Goal: Find specific page/section: Find specific page/section

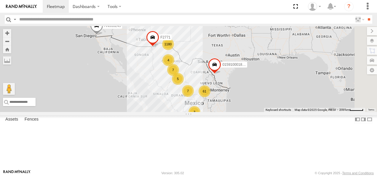
drag, startPoint x: 265, startPoint y: 92, endPoint x: 233, endPoint y: 111, distance: 37.6
click at [233, 111] on div "1180 11 61 5 7 4 5 3 4 7 AN533249 015910001811580 F2771" at bounding box center [188, 69] width 377 height 86
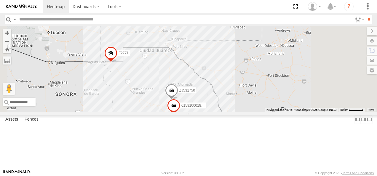
drag, startPoint x: 245, startPoint y: 68, endPoint x: 235, endPoint y: 143, distance: 75.9
click at [235, 112] on div "AN533249 015910001811580 F2771 3 2 3 015910001845018 2 AN531366 AN536239 ZJ5317…" at bounding box center [188, 69] width 377 height 86
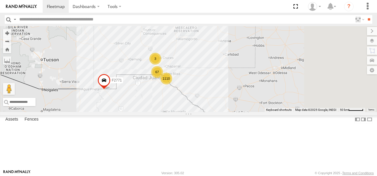
drag, startPoint x: 240, startPoint y: 114, endPoint x: 229, endPoint y: 126, distance: 16.2
click at [230, 112] on div "AN533249 015910001811580 F2771 3 2 3 015910001845018 2 AN531366 AN536239 ZJ5317…" at bounding box center [188, 69] width 377 height 86
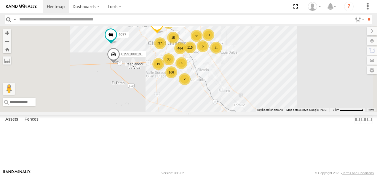
drag, startPoint x: 251, startPoint y: 100, endPoint x: 235, endPoint y: 121, distance: 26.9
click at [177, 78] on div "166" at bounding box center [171, 72] width 12 height 12
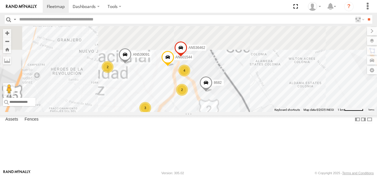
drag, startPoint x: 264, startPoint y: 65, endPoint x: 263, endPoint y: 180, distance: 115.3
click at [263, 176] on html "Dashboards" at bounding box center [188, 88] width 377 height 176
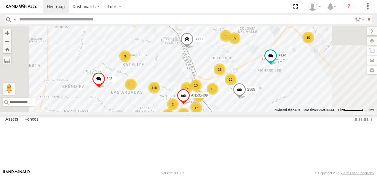
drag, startPoint x: 225, startPoint y: 139, endPoint x: 247, endPoint y: 155, distance: 27.3
click at [247, 112] on div "AN533249 015910001811580 F2771 015910001845018 AN531366 AN536239 ZJ531750 AN531…" at bounding box center [188, 69] width 377 height 86
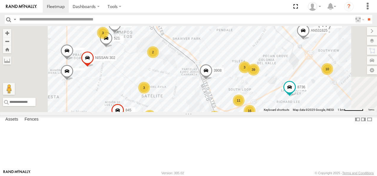
drag, startPoint x: 258, startPoint y: 95, endPoint x: 258, endPoint y: 107, distance: 11.6
click at [259, 111] on div "AN533249 015910001811580 F2771 015910001845018 AN531366 AN536239 ZJ531750 AN531…" at bounding box center [188, 69] width 377 height 86
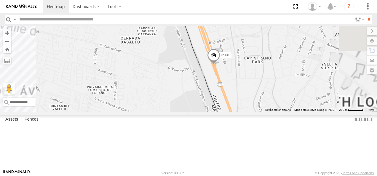
drag, startPoint x: 278, startPoint y: 132, endPoint x: 232, endPoint y: 88, distance: 63.3
click at [239, 89] on div "AN533249 015910001811580 F2771 015910001845018 AN531366 AN536239 ZJ531750 AN531…" at bounding box center [188, 69] width 377 height 86
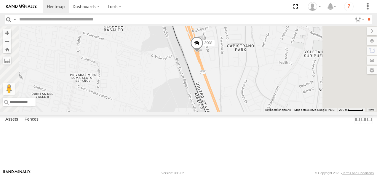
drag, startPoint x: 235, startPoint y: 91, endPoint x: 329, endPoint y: 191, distance: 137.4
click at [329, 176] on html "Dashboards" at bounding box center [188, 88] width 377 height 176
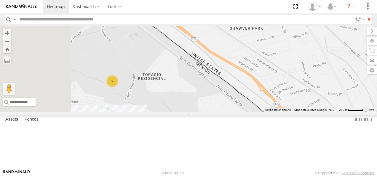
drag, startPoint x: 280, startPoint y: 104, endPoint x: 291, endPoint y: 136, distance: 34.4
click at [296, 112] on div "AN533249 015910001811580 F2771 015910001845018 AN531366 AN536239 ZJ531750 AN531…" at bounding box center [188, 69] width 377 height 86
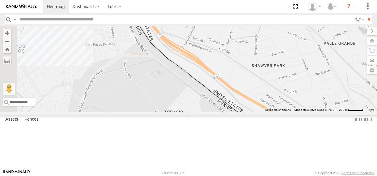
drag, startPoint x: 238, startPoint y: 95, endPoint x: 262, endPoint y: 134, distance: 45.9
click at [263, 112] on div "AN533249 015910001811580 F2771 015910001845018 AN531366 AN536239 ZJ531750 AN531…" at bounding box center [188, 69] width 377 height 86
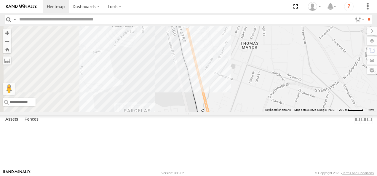
drag, startPoint x: 252, startPoint y: 102, endPoint x: 258, endPoint y: 129, distance: 27.9
click at [259, 112] on div "AN533249 015910001811580 F2771 015910001845018 AN531366 AN536239 ZJ531750 AN531…" at bounding box center [188, 69] width 377 height 86
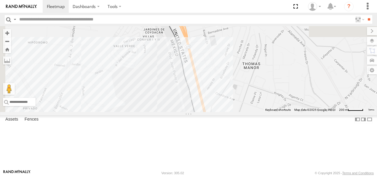
drag, startPoint x: 251, startPoint y: 82, endPoint x: 253, endPoint y: 126, distance: 44.5
click at [253, 112] on div "AN533249 015910001811580 F2771 015910001845018 AN531366 AN536239 ZJ531750 AN531…" at bounding box center [188, 69] width 377 height 86
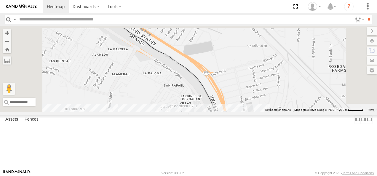
drag, startPoint x: 238, startPoint y: 102, endPoint x: 267, endPoint y: 133, distance: 43.2
click at [267, 112] on div at bounding box center [188, 69] width 377 height 86
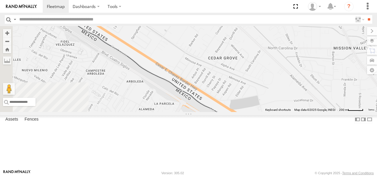
drag, startPoint x: 245, startPoint y: 116, endPoint x: 269, endPoint y: 147, distance: 39.3
click at [269, 112] on div at bounding box center [188, 69] width 377 height 86
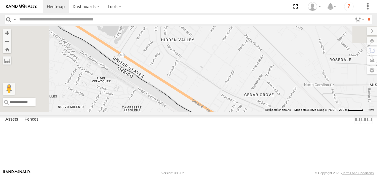
drag, startPoint x: 226, startPoint y: 131, endPoint x: 270, endPoint y: 146, distance: 46.2
click at [270, 112] on div at bounding box center [188, 69] width 377 height 86
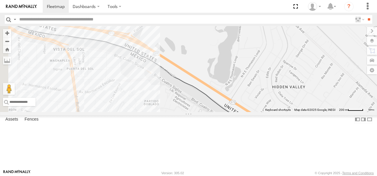
drag, startPoint x: 253, startPoint y: 109, endPoint x: 265, endPoint y: 137, distance: 30.1
click at [267, 112] on div "L8679" at bounding box center [188, 69] width 377 height 86
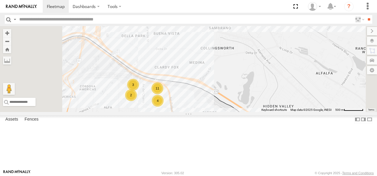
drag, startPoint x: 229, startPoint y: 117, endPoint x: 310, endPoint y: 138, distance: 83.5
click at [310, 112] on div "L8679 5 11 4 3 7 AN538889 2 AN535565" at bounding box center [188, 69] width 377 height 86
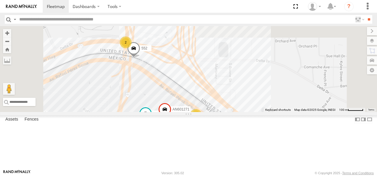
click at [171, 119] on span at bounding box center [164, 111] width 13 height 16
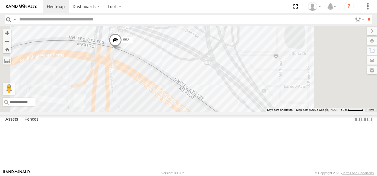
drag, startPoint x: 228, startPoint y: 96, endPoint x: 232, endPoint y: 105, distance: 10.1
click at [232, 105] on div "L8679 AN538889 AN535565 AN539201 8662 AN601271 552 AN601271 [GEOGRAPHIC_DATA][P…" at bounding box center [188, 69] width 377 height 86
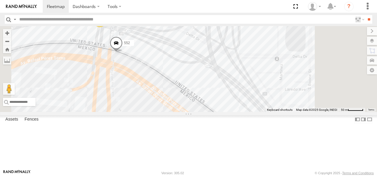
click at [283, 112] on div "L8679 AN538889 AN535565 AN539201 8662 AN601271 552 AN601271 [GEOGRAPHIC_DATA][P…" at bounding box center [188, 69] width 377 height 86
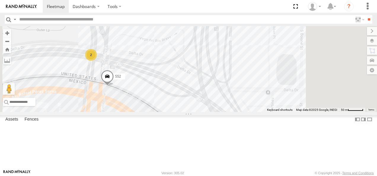
drag, startPoint x: 240, startPoint y: 103, endPoint x: 229, endPoint y: 143, distance: 42.4
click at [229, 112] on div "L8679 AN538889 AN535565 AN539201 8662 AN601271 552 2" at bounding box center [188, 69] width 377 height 86
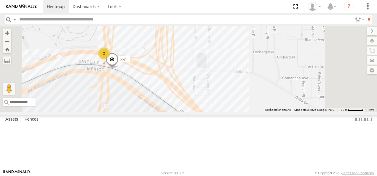
drag, startPoint x: 308, startPoint y: 126, endPoint x: 229, endPoint y: 56, distance: 105.8
click at [234, 58] on div "L8679 AN538889 AN535565 AN539201 8662 AN601271 552 3 2" at bounding box center [188, 69] width 377 height 86
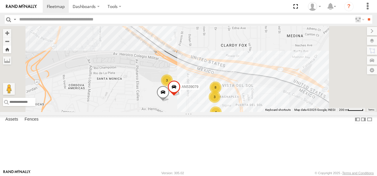
drag, startPoint x: 284, startPoint y: 90, endPoint x: 154, endPoint y: 46, distance: 137.4
click at [159, 47] on div "L8679 AN538889 AN535565 AN539201 8662 AN601271 552 8 4 3 3 C444 AN539079 3" at bounding box center [188, 69] width 377 height 86
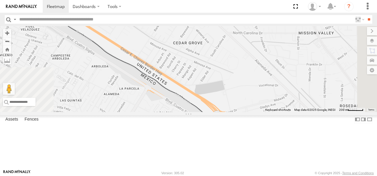
drag, startPoint x: 251, startPoint y: 97, endPoint x: 206, endPoint y: 52, distance: 63.3
click at [208, 54] on div "L8679 AN538889 AN535565 AN539201 8662 AN601271 552 8 4 3 3 C444 AN539079 3" at bounding box center [188, 69] width 377 height 86
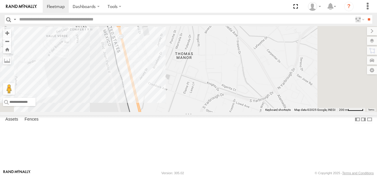
drag, startPoint x: 248, startPoint y: 90, endPoint x: 213, endPoint y: 44, distance: 58.0
click at [226, 56] on div "L8679 AN538889 AN535565 AN539201 8662 AN601271 552 8 4 3 3 C444 AN539079 3" at bounding box center [188, 69] width 377 height 86
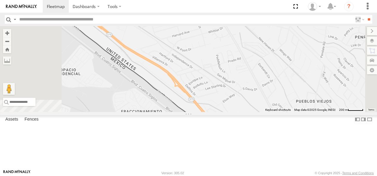
drag, startPoint x: 228, startPoint y: 71, endPoint x: 215, endPoint y: 59, distance: 18.0
click at [215, 59] on div "L8679 AN538889 AN535565 AN539201 8662 AN601271 552 8 4 3 3 C444 AN539079 3" at bounding box center [188, 69] width 377 height 86
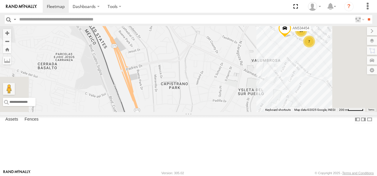
drag, startPoint x: 245, startPoint y: 104, endPoint x: 218, endPoint y: 47, distance: 63.4
click at [225, 62] on div "L8679 AN538889 AN535565 AN539201 8662 AN601271 552 8 4 3 3 C444 AN539079 3 16 7…" at bounding box center [188, 69] width 377 height 86
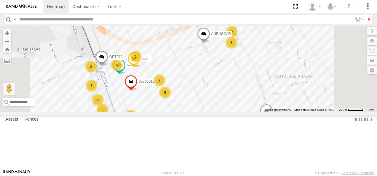
drag, startPoint x: 240, startPoint y: 87, endPoint x: 234, endPoint y: 68, distance: 19.2
click at [234, 68] on div "L8679 AN538889 AN535565 AN539201 8662 AN601271 552 8 4 3 3 C444 AN539079 3 16 7…" at bounding box center [188, 69] width 377 height 86
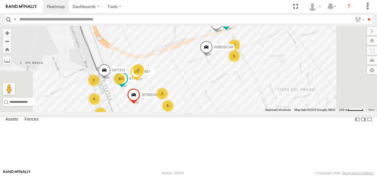
drag, startPoint x: 240, startPoint y: 72, endPoint x: 243, endPoint y: 87, distance: 15.1
click at [243, 87] on div "L8679 AN538889 AN535565 AN539201 8662 AN601271 552 8 4 3 3 C444 AN539079 3 16 7…" at bounding box center [188, 69] width 377 height 86
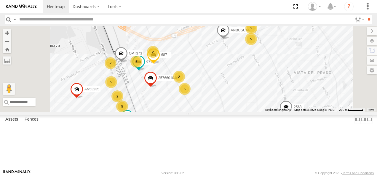
drag, startPoint x: 216, startPoint y: 131, endPoint x: 226, endPoint y: 96, distance: 36.8
click at [157, 88] on span at bounding box center [150, 80] width 13 height 16
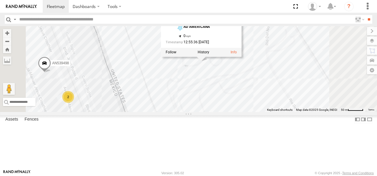
click at [227, 98] on div "L8679 AN538889 AN535565 AN539201 8662 AN601271 552 C444 AN539079 AN534454 35766…" at bounding box center [188, 69] width 377 height 86
click at [220, 94] on div "L8679 AN538889 AN535565 AN539201 8662 AN601271 552 C444 AN539079 AN534454 35766…" at bounding box center [188, 69] width 377 height 86
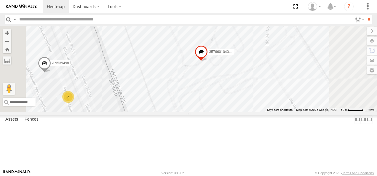
click at [323, 99] on div "L8679 AN538889 AN535565 AN539201 8662 AN601271 552 C444 AN539079 AN534454 35766…" at bounding box center [188, 69] width 377 height 86
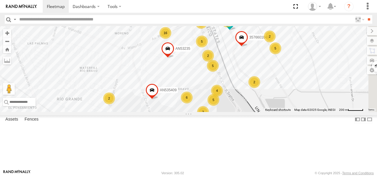
drag, startPoint x: 330, startPoint y: 131, endPoint x: 312, endPoint y: 78, distance: 56.1
click at [312, 80] on div "L8679 AN538889 AN535565 AN539201 8662 AN601271 552 C444 AN539079 AN534454 35766…" at bounding box center [188, 69] width 377 height 86
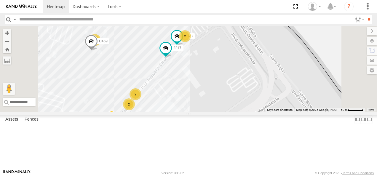
drag, startPoint x: 271, startPoint y: 111, endPoint x: 303, endPoint y: 68, distance: 53.8
click at [302, 70] on div "L8679 AN538889 AN535565 AN539201 8662 AN601271 552 C444 AN539079 AN534454 35766…" at bounding box center [188, 69] width 377 height 86
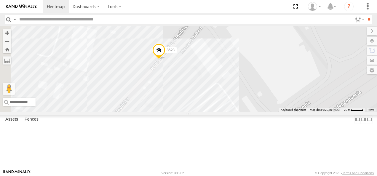
drag, startPoint x: 245, startPoint y: 119, endPoint x: 330, endPoint y: 52, distance: 108.2
click at [330, 52] on div "L8679 AN538889 AN535565 AN539201 8662 AN601271 552 C444 AN539079 AN534454 35766…" at bounding box center [188, 69] width 377 height 86
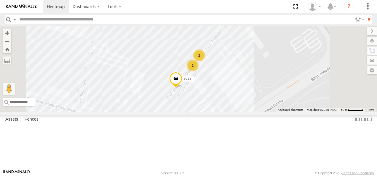
drag, startPoint x: 325, startPoint y: 52, endPoint x: 289, endPoint y: 103, distance: 61.4
click at [295, 98] on div "L8679 AN538889 AN535565 AN539201 8662 AN601271 552 C444 AN539079 AN534454 35766…" at bounding box center [188, 69] width 377 height 86
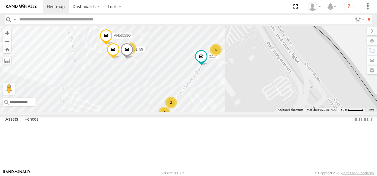
drag, startPoint x: 302, startPoint y: 94, endPoint x: 289, endPoint y: 115, distance: 24.7
click at [292, 111] on div "L8679 AN538889 AN535565 AN539201 8662 AN601271 552 C444 AN539079 AN534454 35766…" at bounding box center [188, 69] width 377 height 86
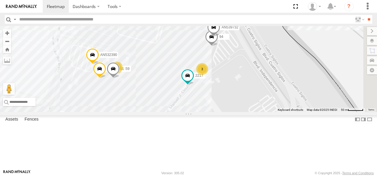
drag, startPoint x: 321, startPoint y: 82, endPoint x: 312, endPoint y: 95, distance: 15.5
click at [312, 95] on div "L8679 AN538889 AN535565 AN539201 8662 AN601271 552 C444 AN539079 AN534454 35766…" at bounding box center [188, 69] width 377 height 86
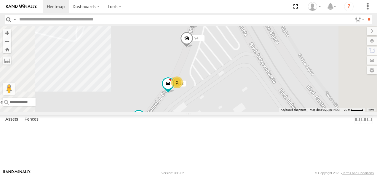
drag, startPoint x: 296, startPoint y: 78, endPoint x: 296, endPoint y: 91, distance: 12.8
click at [296, 91] on div "L8679 AN538889 AN535565 AN539201 8662 AN601271 552 C444 AN539079 AN534454 35766…" at bounding box center [188, 69] width 377 height 86
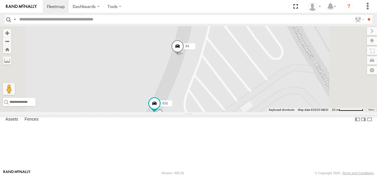
drag, startPoint x: 260, startPoint y: 78, endPoint x: 285, endPoint y: 99, distance: 33.3
click at [285, 99] on div "L8679 AN538889 AN535565 AN539201 8662 AN601271 552 C444 AN539079 AN534454 35766…" at bounding box center [188, 69] width 377 height 86
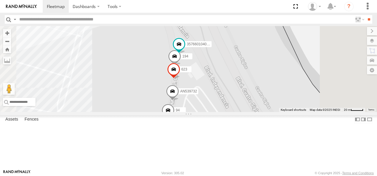
drag, startPoint x: 310, startPoint y: 79, endPoint x: 302, endPoint y: 158, distance: 79.2
click at [305, 112] on div "L8679 AN538889 AN535565 AN539201 8662 AN601271 552 C444 AN539079 AN534454 35766…" at bounding box center [188, 69] width 377 height 86
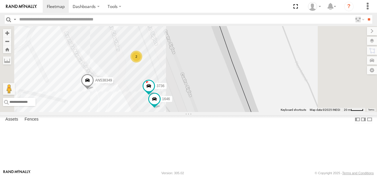
drag, startPoint x: 287, startPoint y: 98, endPoint x: 294, endPoint y: 120, distance: 23.1
click at [294, 112] on div "L8679 AN538889 AN535565 AN539201 8662 AN601271 552 C444 AN539079 AN534454 35766…" at bounding box center [188, 69] width 377 height 86
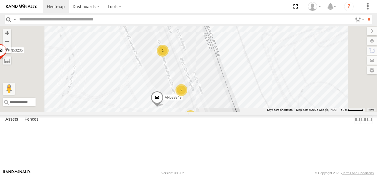
drag, startPoint x: 285, startPoint y: 91, endPoint x: 295, endPoint y: 144, distance: 54.4
click at [295, 112] on div "L8679 AN538889 AN535565 AN539201 8662 AN601271 552 C444 AN539079 AN534454 35766…" at bounding box center [188, 69] width 377 height 86
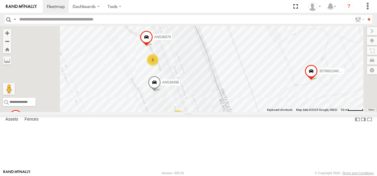
drag, startPoint x: 274, startPoint y: 102, endPoint x: 279, endPoint y: 132, distance: 30.7
click at [279, 112] on div "L8679 AN538889 AN535565 AN539201 8662 AN601271 552 C444 AN539079 AN534454 35766…" at bounding box center [188, 69] width 377 height 86
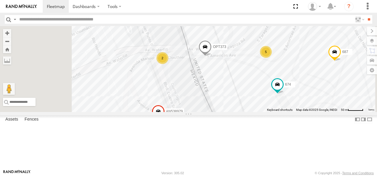
drag, startPoint x: 278, startPoint y: 98, endPoint x: 282, endPoint y: 149, distance: 51.2
click at [283, 112] on div "L8679 AN538889 AN535565 AN539201 8662 AN601271 552 C444 AN539079 AN534454 35766…" at bounding box center [188, 69] width 377 height 86
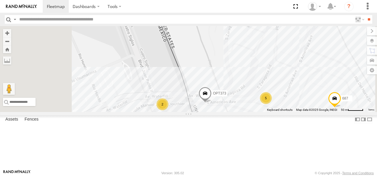
drag, startPoint x: 288, startPoint y: 96, endPoint x: 277, endPoint y: 147, distance: 52.0
click at [283, 112] on div "L8679 AN538889 AN535565 AN539201 8662 AN601271 552 C444 AN539079 AN534454 35766…" at bounding box center [188, 69] width 377 height 86
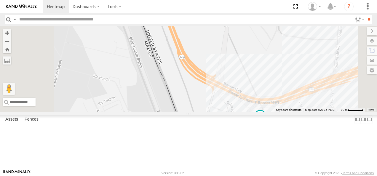
drag, startPoint x: 264, startPoint y: 117, endPoint x: 269, endPoint y: 161, distance: 44.1
click at [271, 112] on div "L8679 AN538889 AN535565 AN539201 8662 AN601271 552 C444 AN539079 AN534454 35766…" at bounding box center [188, 69] width 377 height 86
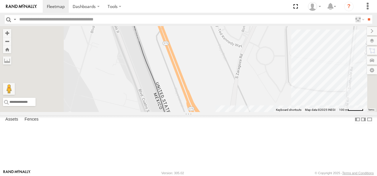
drag, startPoint x: 253, startPoint y: 122, endPoint x: 256, endPoint y: 153, distance: 31.1
click at [258, 112] on div "L8679 AN538889 AN535565 AN539201 8662 AN601271 552 C444 AN539079 AN534454 35766…" at bounding box center [188, 69] width 377 height 86
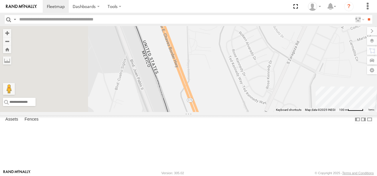
drag, startPoint x: 271, startPoint y: 111, endPoint x: 294, endPoint y: 138, distance: 36.2
click at [294, 112] on div "L8679 AN538889 AN535565 AN539201 8662 AN601271 552 C444 AN539079 AN534454 35766…" at bounding box center [188, 69] width 377 height 86
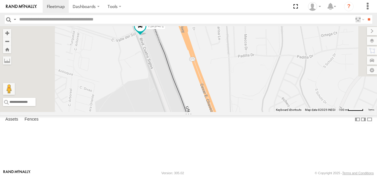
drag, startPoint x: 291, startPoint y: 107, endPoint x: 303, endPoint y: 145, distance: 40.0
click at [304, 112] on div "L8679 AN538889 AN535565 AN539201 8662 AN601271 552 C444 AN539079 AN534454 35766…" at bounding box center [188, 69] width 377 height 86
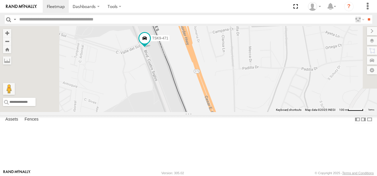
drag, startPoint x: 294, startPoint y: 113, endPoint x: 305, endPoint y: 141, distance: 29.2
click at [305, 112] on div "L8679 AN538889 AN535565 AN539201 8662 AN601271 552 C444 AN539079 AN534454 35766…" at bounding box center [188, 69] width 377 height 86
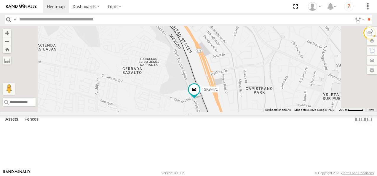
drag, startPoint x: 275, startPoint y: 103, endPoint x: 285, endPoint y: 160, distance: 57.5
click at [285, 112] on div "L8679 AN538889 AN535565 AN539201 8662 AN601271 552 C444 AN539079 AN534454 35766…" at bounding box center [188, 69] width 377 height 86
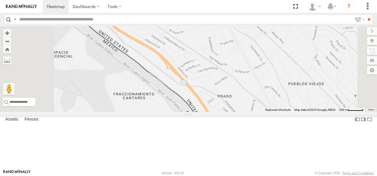
drag, startPoint x: 262, startPoint y: 124, endPoint x: 277, endPoint y: 154, distance: 33.2
click at [278, 112] on div "L8679 AN538889 AN535565 AN539201 8662 AN601271 552 C444 AN539079 AN534454 35766…" at bounding box center [188, 69] width 377 height 86
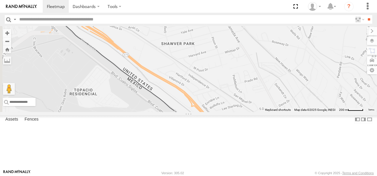
drag, startPoint x: 234, startPoint y: 122, endPoint x: 242, endPoint y: 145, distance: 24.5
click at [242, 112] on div "L8679 AN538889 AN535565 AN539201 8662 AN601271 552 C444 AN539079 AN534454 35766…" at bounding box center [188, 69] width 377 height 86
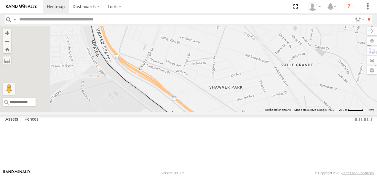
drag, startPoint x: 206, startPoint y: 120, endPoint x: 273, endPoint y: 144, distance: 71.3
click at [273, 112] on div "L8679 AN538889 AN535565 AN539201 8662 AN601271 552 C444 AN539079 AN534454 35766…" at bounding box center [188, 69] width 377 height 86
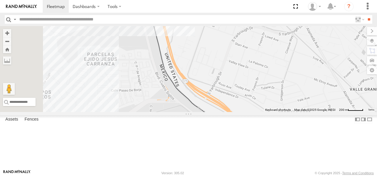
drag, startPoint x: 266, startPoint y: 110, endPoint x: 279, endPoint y: 169, distance: 60.3
click at [279, 112] on div "L8679 AN538889 AN535565 AN539201 8662 AN601271 552 C444 AN539079 AN534454 35766…" at bounding box center [188, 69] width 377 height 86
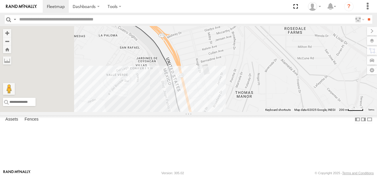
drag, startPoint x: 288, startPoint y: 131, endPoint x: 307, endPoint y: 145, distance: 23.6
click at [302, 112] on div "L8679 AN538889 AN535565 AN539201 8662 AN601271 552 C444 AN539079 AN534454 35766…" at bounding box center [188, 69] width 377 height 86
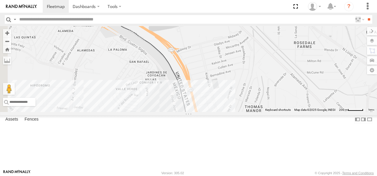
drag, startPoint x: 285, startPoint y: 92, endPoint x: 322, endPoint y: 138, distance: 59.9
click at [328, 112] on div "L8679 AN538889 AN535565 AN539201 8662 AN601271 552 C444 AN539079 AN534454 35766…" at bounding box center [188, 69] width 377 height 86
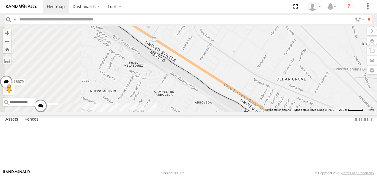
drag, startPoint x: 277, startPoint y: 90, endPoint x: 340, endPoint y: 103, distance: 64.8
click at [340, 103] on div "L8679 AN538889 AN535565 AN539201 8662 AN601271 552 C444 AN539079 AN534454 35766…" at bounding box center [188, 69] width 377 height 86
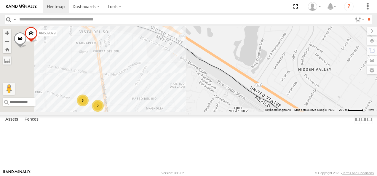
drag, startPoint x: 285, startPoint y: 98, endPoint x: 301, endPoint y: 135, distance: 39.8
click at [301, 112] on div "L8679 AN538889 AN536842 AN535565 AN539201 8662 AN601271 552 C444 AN539079 AN534…" at bounding box center [188, 69] width 377 height 86
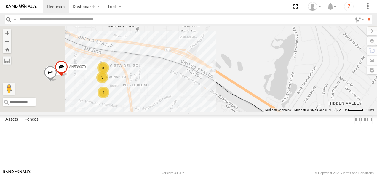
drag, startPoint x: 262, startPoint y: 117, endPoint x: 298, endPoint y: 128, distance: 37.5
click at [298, 112] on div "L8679 AN538889 AN536842 AN535565 AN539201 8662 AN601271 552 C444 AN539079 AN534…" at bounding box center [188, 69] width 377 height 86
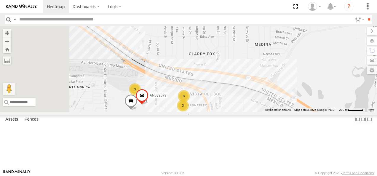
drag
click at [305, 112] on div "L8679 AN538889 AN536842 AN535565 AN539201 8662 AN601271 552 C444 AN539079 AN534…" at bounding box center [188, 69] width 377 height 86
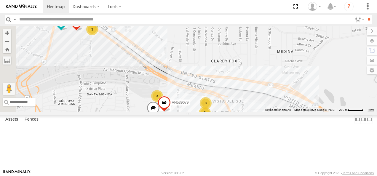
click at [267, 112] on div "L8679 AN538889 AN536842 AN535565 AN539201 8662 AN601271 552 C444 AN539079 AN534…" at bounding box center [188, 69] width 377 height 86
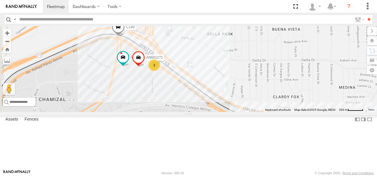
click at [254, 112] on div "L8679 AN538889 AN536842 AN535565 AN539201 8662 AN601271 552 C444 AN539079 AN534…" at bounding box center [188, 69] width 377 height 86
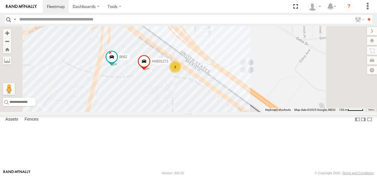
click at [233, 112] on div "L8679 AN538889 AN536842 AN535565 AN539201 8662 AN601271 552 C444 AN539079 AN534…" at bounding box center [188, 69] width 377 height 86
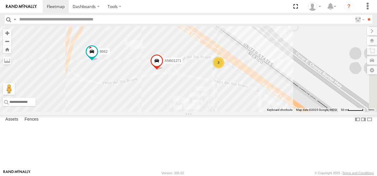
click at [244, 112] on div "L8679 AN538889 AN536842 AN535565 AN539201 8662 AN601271 552 C444 AN539079 AN534…" at bounding box center [188, 69] width 377 height 86
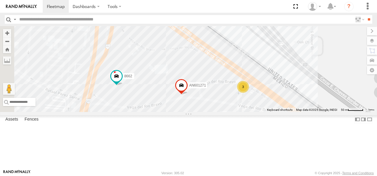
click at [253, 112] on div "L8679 AN538889 AN536842 AN535565 AN539201 8662 AN601271 552 C444 AN539079 AN534…" at bounding box center [188, 69] width 377 height 86
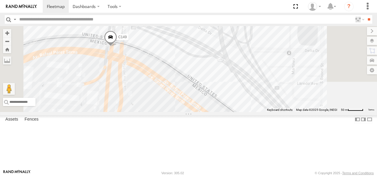
click at [247, 112] on div "L8679 AN538889 AN536842 AN535565 AN539201 8662 AN601271 552 C444 AN539079 AN534…" at bounding box center [188, 69] width 377 height 86
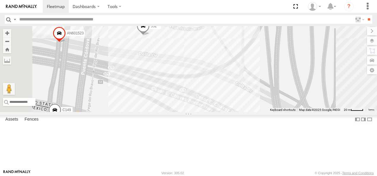
click at [249, 107] on div "L8679 AN538889 AN536842 AN535565 AN539201 8662 AN601271 552 C444 AN539079 AN534…" at bounding box center [188, 69] width 377 height 86
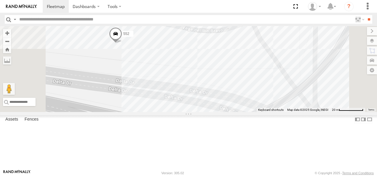
click at [247, 100] on div "L8679 AN538889 AN536842 AN535565 AN539201 8662 AN601271 552 C444 AN539079 AN534…" at bounding box center [188, 69] width 377 height 86
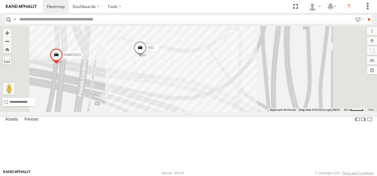
drag, startPoint x: 250, startPoint y: 106, endPoint x: 246, endPoint y: 101, distance: 6.8
click at [246, 101] on div "L8679 AN538889 AN536842 AN535565 AN539201 8662 AN601271 552 C444 AN539079 AN534…" at bounding box center [188, 69] width 377 height 86
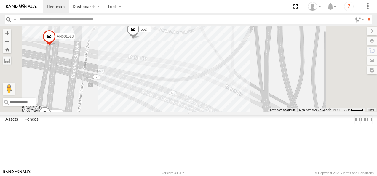
drag, startPoint x: 251, startPoint y: 112, endPoint x: 244, endPoint y: 94, distance: 19.3
click at [244, 94] on div "L8679 AN538889 AN536842 AN535565 AN539201 8662 AN601271 552 C444 AN539079 AN534…" at bounding box center [188, 69] width 377 height 86
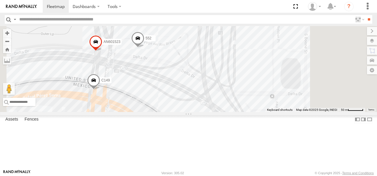
drag, startPoint x: 306, startPoint y: 120, endPoint x: 277, endPoint y: 105, distance: 33.0
click at [277, 105] on div "L8679 AN538889 AN536842 AN535565 AN539201 8662 AN601271 552 C444 AN539079 AN534…" at bounding box center [188, 69] width 377 height 86
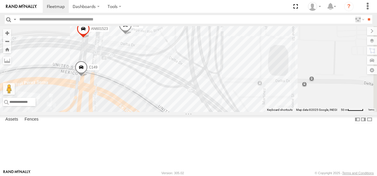
drag, startPoint x: 281, startPoint y: 123, endPoint x: 269, endPoint y: 109, distance: 18.5
click at [269, 109] on div "L8679 AN538889 AN536842 AN535565 AN539201 8662 AN601271 552 C444 AN539079 AN534…" at bounding box center [188, 69] width 377 height 86
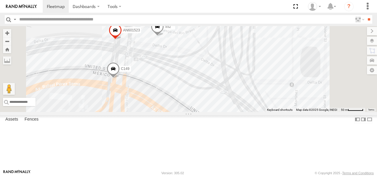
drag, startPoint x: 229, startPoint y: 114, endPoint x: 247, endPoint y: 117, distance: 18.0
click at [247, 112] on div "L8679 AN538889 AN536842 AN535565 AN539201 8662 AN601271 552 C444 AN539079 AN534…" at bounding box center [188, 69] width 377 height 86
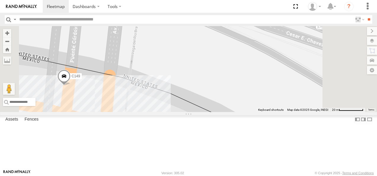
drag, startPoint x: 226, startPoint y: 102, endPoint x: 299, endPoint y: 59, distance: 85.0
click at [299, 60] on div "L8679 AN538889 AN536842 AN535565 AN539201 8662 AN601271 552 C444 AN539079 AN534…" at bounding box center [188, 69] width 377 height 86
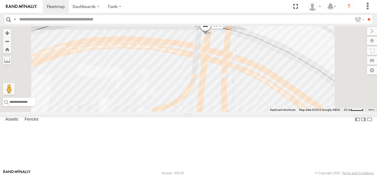
drag, startPoint x: 293, startPoint y: 58, endPoint x: 294, endPoint y: 75, distance: 17.8
click at [294, 75] on div "L8679 AN538889 AN536842 AN535565 AN539201 8662 AN601271 552 C444 AN539079 AN534…" at bounding box center [188, 69] width 377 height 86
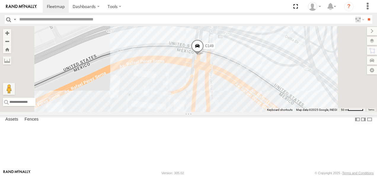
drag, startPoint x: 338, startPoint y: 100, endPoint x: 284, endPoint y: 121, distance: 58.3
click at [284, 112] on div "L8679 AN538889 AN536842 AN535565 AN539201 8662 AN601271 552 C444 AN539079 AN534…" at bounding box center [188, 69] width 377 height 86
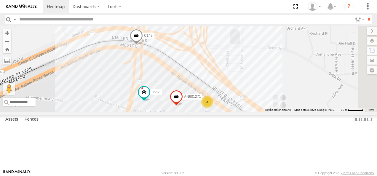
drag, startPoint x: 294, startPoint y: 114, endPoint x: 240, endPoint y: 73, distance: 67.5
click at [241, 74] on div "L8679 AN538889 AN536842 AN535565 AN539201 8662 AN601271 552 C444 AN539079 AN534…" at bounding box center [188, 69] width 377 height 86
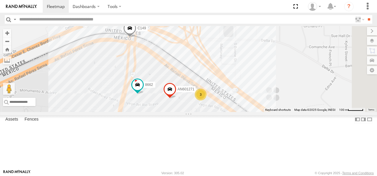
drag, startPoint x: 289, startPoint y: 106, endPoint x: 239, endPoint y: 78, distance: 57.8
click at [239, 78] on div "L8679 AN538889 AN536842 AN535565 AN539201 8662 AN601271 552 C444 AN539079 AN534…" at bounding box center [188, 69] width 377 height 86
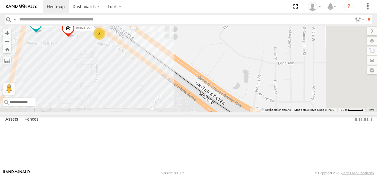
drag, startPoint x: 307, startPoint y: 110, endPoint x: 223, endPoint y: 47, distance: 105.1
click at [238, 54] on div "L8679 AN538889 AN536842 AN535565 AN539201 8662 AN601271 552 C444 AN539079 AN534…" at bounding box center [188, 69] width 377 height 86
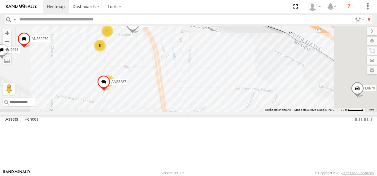
drag, startPoint x: 288, startPoint y: 66, endPoint x: 217, endPoint y: 90, distance: 75.4
click at [220, 87] on div "L8679 AN538889 AN536842 AN535565 AN539201 8662 AN601271 552 C444 AN539079 AN534…" at bounding box center [188, 69] width 377 height 86
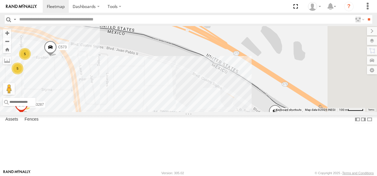
drag, startPoint x: 321, startPoint y: 107, endPoint x: 235, endPoint y: 84, distance: 88.8
click at [244, 87] on div "L8679 AN538889 AN536842 AN535565 AN539201 8662 AN601271 552 C444 AN539079 AN534…" at bounding box center [188, 69] width 377 height 86
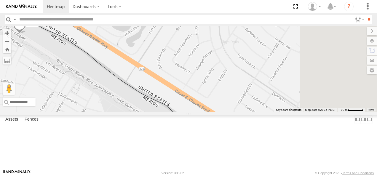
drag, startPoint x: 286, startPoint y: 105, endPoint x: 220, endPoint y: 55, distance: 83.0
click at [225, 59] on div "L8679 AN538889 AN536842 AN535565 AN539201 8662 AN601271 552 C444 AN539079 AN534…" at bounding box center [188, 69] width 377 height 86
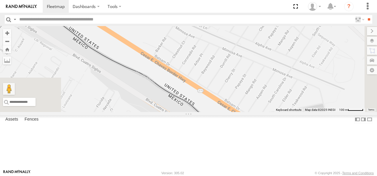
drag, startPoint x: 295, startPoint y: 102, endPoint x: 243, endPoint y: 68, distance: 61.3
click at [247, 69] on div "L8679 AN538889 AN536842 AN535565 AN539201 8662 AN601271 552 C444 AN539079 AN534…" at bounding box center [188, 69] width 377 height 86
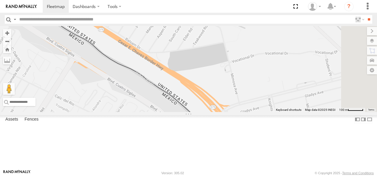
drag, startPoint x: 291, startPoint y: 102, endPoint x: 257, endPoint y: 66, distance: 49.1
click at [264, 71] on div "L8679 AN538889 AN536842 AN535565 AN539201 8662 AN601271 552 C444 AN539079 AN534…" at bounding box center [188, 69] width 377 height 86
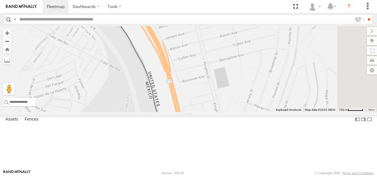
drag, startPoint x: 271, startPoint y: 92, endPoint x: 258, endPoint y: 55, distance: 39.7
click at [261, 59] on div "L8679 AN538889 AN536842 AN535565 AN539201 8662 AN601271 552 C444 AN539079 AN534…" at bounding box center [188, 69] width 377 height 86
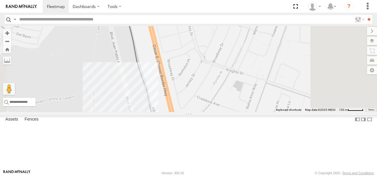
drag, startPoint x: 270, startPoint y: 77, endPoint x: 263, endPoint y: 50, distance: 28.5
click at [264, 53] on div "L8679 AN538889 AN536842 AN535565 AN539201 8662 AN601271 552 C444 AN539079 AN534…" at bounding box center [188, 69] width 377 height 86
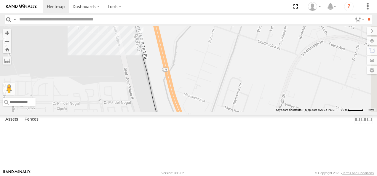
drag, startPoint x: 279, startPoint y: 96, endPoint x: 259, endPoint y: 55, distance: 46.1
click at [262, 60] on div "L8679 AN538889 AN536842 AN535565 AN539201 8662 AN601271 552 C444 AN539079 AN534…" at bounding box center [188, 69] width 377 height 86
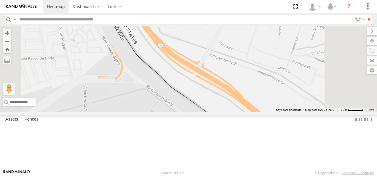
drag, startPoint x: 297, startPoint y: 82, endPoint x: 255, endPoint y: 46, distance: 56.1
click at [266, 52] on div "L8679 AN538889 AN536842 AN535565 AN539201 8662 AN601271 552 C444 AN539079 AN534…" at bounding box center [188, 69] width 377 height 86
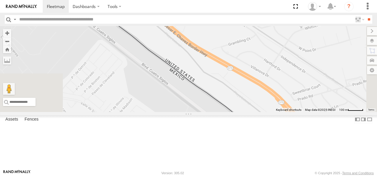
drag, startPoint x: 299, startPoint y: 70, endPoint x: 251, endPoint y: 47, distance: 53.6
click at [258, 50] on div "L8679 AN538889 AN536842 AN535565 AN539201 8662 AN601271 552 C444 AN539079 AN534…" at bounding box center [188, 69] width 377 height 86
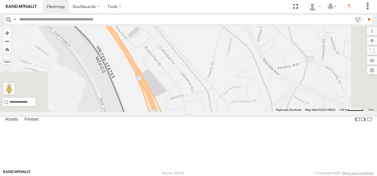
drag, startPoint x: 244, startPoint y: 84, endPoint x: 228, endPoint y: 33, distance: 53.6
click at [230, 41] on div "L8679 AN538889 AN536842 AN535565 AN539201 8662 AN601271 552 C444 AN539079 AN534…" at bounding box center [188, 69] width 377 height 86
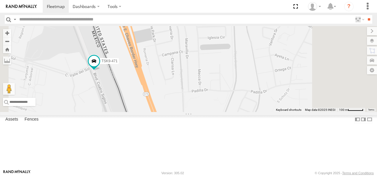
drag, startPoint x: 250, startPoint y: 88, endPoint x: 228, endPoint y: 46, distance: 47.3
click at [228, 46] on div "L8679 AN538889 AN536842 AN535565 AN539201 8662 AN601271 552 C444 AN539079 AN534…" at bounding box center [188, 69] width 377 height 86
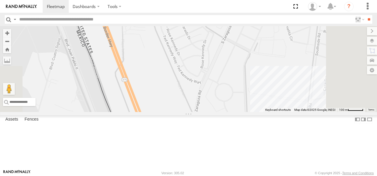
drag, startPoint x: 237, startPoint y: 74, endPoint x: 232, endPoint y: 38, distance: 36.9
click at [233, 40] on div "L8679 AN538889 AN536842 AN535565 AN539201 8662 AN601271 552 C444 AN539079 AN534…" at bounding box center [188, 69] width 377 height 86
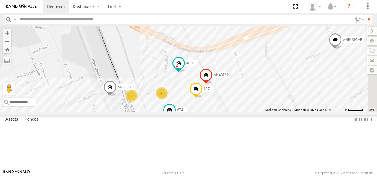
drag, startPoint x: 250, startPoint y: 74, endPoint x: 225, endPoint y: 26, distance: 54.0
click at [225, 27] on div "L8679 AN538889 AN536842 AN535565 AN539201 8662 AN601271 552 C444 AN539079 AN534…" at bounding box center [188, 69] width 377 height 86
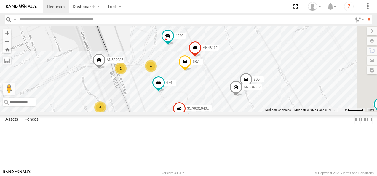
drag, startPoint x: 257, startPoint y: 70, endPoint x: 248, endPoint y: 43, distance: 29.1
click at [251, 50] on div "L8679 AN538889 AN536842 AN535565 AN539201 8662 AN601271 552 C444 AN539079 AN534…" at bounding box center [188, 69] width 377 height 86
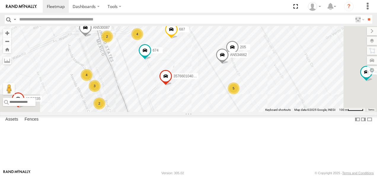
drag, startPoint x: 269, startPoint y: 113, endPoint x: 237, endPoint y: 88, distance: 40.9
click at [240, 89] on div "L8679 AN538889 AN536842 AN535565 AN539201 8662 AN601271 552 C444 AN539079 AN534…" at bounding box center [188, 69] width 377 height 86
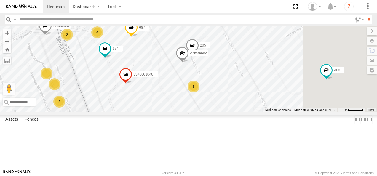
drag, startPoint x: 256, startPoint y: 80, endPoint x: 237, endPoint y: 91, distance: 21.9
click at [189, 63] on span at bounding box center [182, 55] width 13 height 16
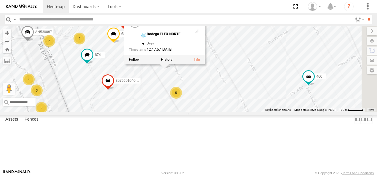
click at [277, 112] on div "L8679 AN538889 AN536842 AN535565 AN539201 8662 AN601271 552 C444 AN539079 AN534…" at bounding box center [188, 69] width 377 height 86
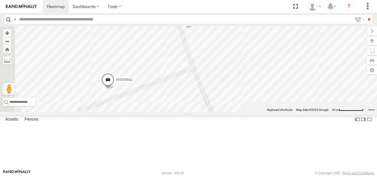
drag, startPoint x: 216, startPoint y: 81, endPoint x: 306, endPoint y: 93, distance: 90.4
click at [306, 93] on div "L8679 AN538889 AN536842 AN535565 AN539201 8662 AN601271 552 C444 AN539079 AN534…" at bounding box center [188, 69] width 377 height 86
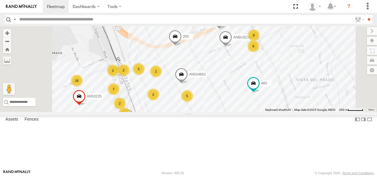
drag, startPoint x: 253, startPoint y: 106, endPoint x: 252, endPoint y: 114, distance: 8.1
click at [252, 112] on div "AN534662 205 ANBUSCAR 2 16 8 6 2 5 3 6 8 4 5 4 3 2 2 005 7 2 460 2568 AN53235 5…" at bounding box center [188, 69] width 377 height 86
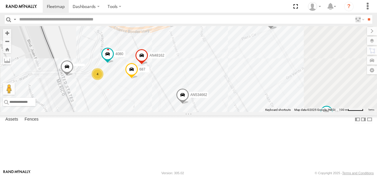
drag, startPoint x: 241, startPoint y: 79, endPoint x: 241, endPoint y: 94, distance: 15.4
click at [241, 94] on div "AN534662 205 ANBUSCAR 005 460 2568 AN53235 557 2 5 4 4080 687 AN48162" at bounding box center [188, 69] width 377 height 86
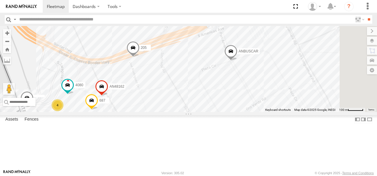
drag, startPoint x: 289, startPoint y: 84, endPoint x: 234, endPoint y: 123, distance: 67.5
click at [235, 112] on div "AN534662 205 ANBUSCAR 005 460 2568 AN53235 557 2 5 4 4080 687 AN48162" at bounding box center [188, 69] width 377 height 86
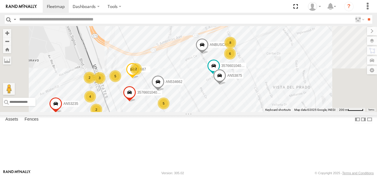
drag, startPoint x: 229, startPoint y: 112, endPoint x: 253, endPoint y: 88, distance: 33.8
click at [252, 89] on div "ANBUSCAR 357660104096649 559 8736 674 AN535409 460 2568 AN53235 AN53875 2 8 6 A…" at bounding box center [188, 69] width 377 height 86
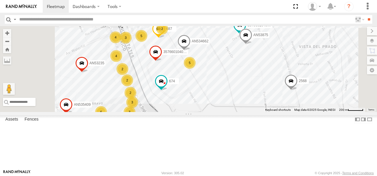
drag, startPoint x: 230, startPoint y: 96, endPoint x: 246, endPoint y: 70, distance: 31.1
click at [246, 70] on div "ANBUSCAR 357660104096649 559 8736 674 AN535409 460 2568 AN53235 AN53875 4 8 6 A…" at bounding box center [188, 69] width 377 height 86
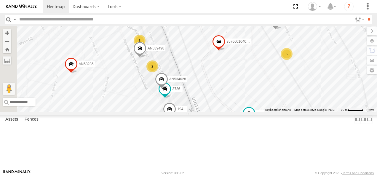
drag, startPoint x: 197, startPoint y: 79, endPoint x: 240, endPoint y: 74, distance: 43.3
click at [165, 51] on span "AN539498" at bounding box center [156, 49] width 17 height 4
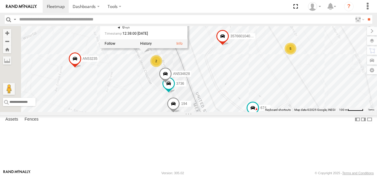
click at [253, 94] on div "ANBUSCAR 357660104096649 559 8736 674 AN535409 460 2568 AN53235 AN53875 AN53466…" at bounding box center [188, 69] width 377 height 86
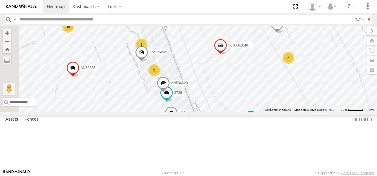
drag, startPoint x: 257, startPoint y: 85, endPoint x: 254, endPoint y: 108, distance: 23.3
click at [254, 108] on div "ANBUSCAR 357660104096649 559 8736 674 AN535409 460 2568 AN53235 AN53875 AN53466…" at bounding box center [188, 69] width 377 height 86
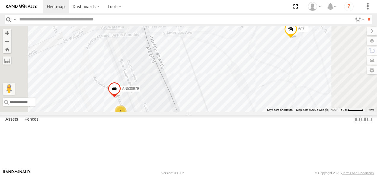
drag, startPoint x: 242, startPoint y: 70, endPoint x: 264, endPoint y: 138, distance: 70.8
click at [264, 112] on div "ANBUSCAR 357660104096649 559 8736 674 AN535409 460 2568 AN53235 AN53875 AN53466…" at bounding box center [188, 69] width 377 height 86
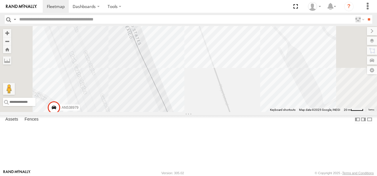
drag, startPoint x: 234, startPoint y: 100, endPoint x: 285, endPoint y: 121, distance: 55.1
click at [285, 112] on div "ANBUSCAR 357660104096649 559 8736 674 AN535409 460 2568 AN53235 AN53875 AN53466…" at bounding box center [188, 69] width 377 height 86
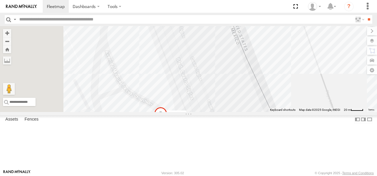
drag, startPoint x: 241, startPoint y: 116, endPoint x: 290, endPoint y: 87, distance: 56.9
click at [288, 91] on div "ANBUSCAR 357660104096649 559 8736 674 AN535409 460 2568 AN53235 AN53875 AN53466…" at bounding box center [188, 69] width 377 height 86
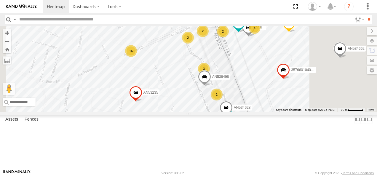
drag, startPoint x: 315, startPoint y: 130, endPoint x: 266, endPoint y: 64, distance: 82.7
click at [268, 65] on div "ANBUSCAR 357660104096649 559 8736 674 AN535409 460 2568 AN53235 AN53875 AN53466…" at bounding box center [188, 69] width 377 height 86
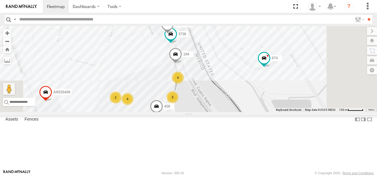
drag, startPoint x: 275, startPoint y: 108, endPoint x: 281, endPoint y: 78, distance: 30.8
click at [280, 81] on div "ANBUSCAR 357660104096649 559 8736 674 AN535409 460 2568 AN53235 AN53875 AN53466…" at bounding box center [188, 69] width 377 height 86
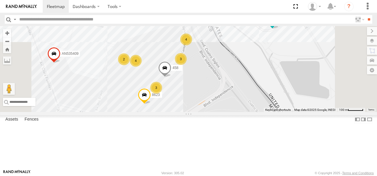
drag, startPoint x: 286, startPoint y: 74, endPoint x: 276, endPoint y: 117, distance: 44.0
click at [276, 112] on div "ANBUSCAR 357660104096649 559 8736 674 AN535409 460 2568 AN53235 AN53875 AN53466…" at bounding box center [188, 69] width 377 height 86
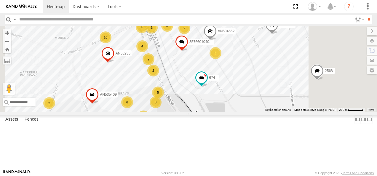
drag, startPoint x: 291, startPoint y: 95, endPoint x: 226, endPoint y: 136, distance: 77.6
click at [227, 112] on div "ANBUSCAR 357660104096649 559 8736 674 AN535409 460 2568 AN53235 AN53875 AN53466…" at bounding box center [188, 69] width 377 height 86
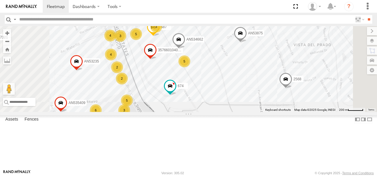
drag, startPoint x: 265, startPoint y: 127, endPoint x: 283, endPoint y: 110, distance: 24.5
click at [278, 112] on div "ANBUSCAR 357660104096649 559 8736 674 AN535409 460 2568 AN53235 AN53875 443 732…" at bounding box center [188, 69] width 377 height 86
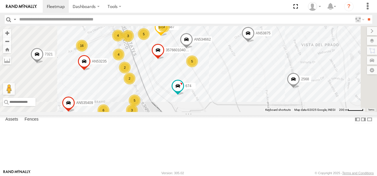
drag, startPoint x: 285, startPoint y: 100, endPoint x: 296, endPoint y: 95, distance: 12.1
click at [296, 96] on div "ANBUSCAR 357660104096649 559 8736 674 AN535409 460 2568 AN53235 AN53875 443 732…" at bounding box center [188, 69] width 377 height 86
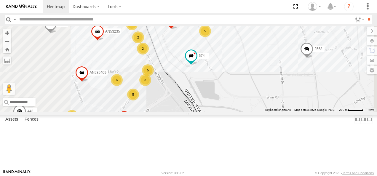
drag, startPoint x: 258, startPoint y: 129, endPoint x: 277, endPoint y: 94, distance: 40.0
click at [275, 97] on div "ANBUSCAR 357660104096649 559 8736 674 AN535409 460 2568 AN53235 AN53875 443 732…" at bounding box center [188, 69] width 377 height 86
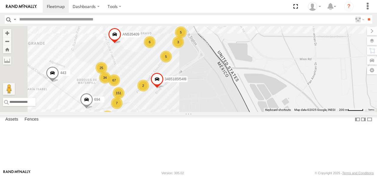
drag, startPoint x: 263, startPoint y: 114, endPoint x: 285, endPoint y: 92, distance: 31.2
click at [283, 94] on div "ANBUSCAR 357660104096649 559 8736 674 AN535409 460 2568 AN53235 AN53875 443 732…" at bounding box center [188, 69] width 377 height 86
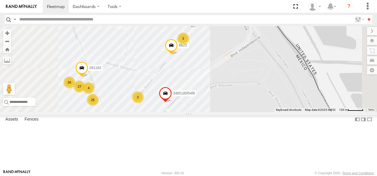
drag, startPoint x: 241, startPoint y: 119, endPoint x: 245, endPoint y: 159, distance: 39.6
click at [245, 112] on div "ANBUSCAR 357660104096649 559 8736 674 AN535409 460 2568 AN53235 AN53875 443 732…" at bounding box center [188, 69] width 377 height 86
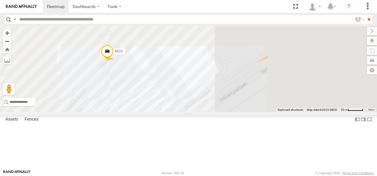
drag, startPoint x: 281, startPoint y: 87, endPoint x: 260, endPoint y: 136, distance: 53.3
click at [260, 112] on div "ANBUSCAR 357660104096649 559 8736 674 AN535409 460 2568 AN53235 AN53875 443 732…" at bounding box center [188, 69] width 377 height 86
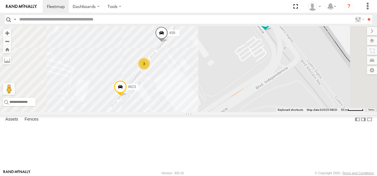
drag, startPoint x: 270, startPoint y: 89, endPoint x: 261, endPoint y: 127, distance: 38.3
click at [263, 112] on div "ANBUSCAR 357660104096649 559 8736 674 AN535409 460 2568 AN53235 AN53875 443 732…" at bounding box center [188, 69] width 377 height 86
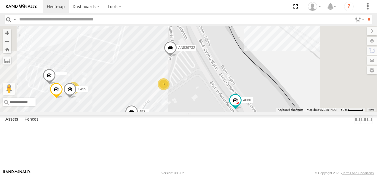
drag, startPoint x: 269, startPoint y: 85, endPoint x: 242, endPoint y: 150, distance: 69.8
click at [243, 112] on div "ANBUSCAR 357660104096649 559 8736 674 AN535409 460 2568 AN53235 AN53875 443 732…" at bounding box center [188, 69] width 377 height 86
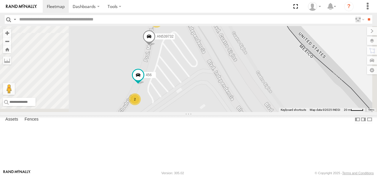
drag, startPoint x: 257, startPoint y: 90, endPoint x: 250, endPoint y: 134, distance: 44.8
click at [250, 112] on div "ANBUSCAR 357660104096649 559 8736 674 AN535409 460 2568 AN53235 AN53875 443 732…" at bounding box center [188, 69] width 377 height 86
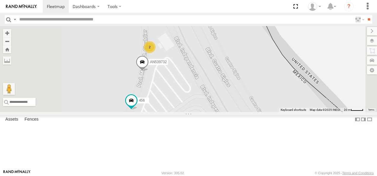
click at [39, 19] on input "text" at bounding box center [185, 19] width 336 height 9
type input "***"
click at [366, 15] on input "**" at bounding box center [369, 19] width 7 height 9
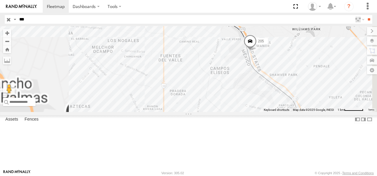
drag, startPoint x: 258, startPoint y: 47, endPoint x: 235, endPoint y: 95, distance: 53.2
click at [240, 96] on div "205 1213 015910001795205 AN538979 AN533101" at bounding box center [188, 69] width 377 height 86
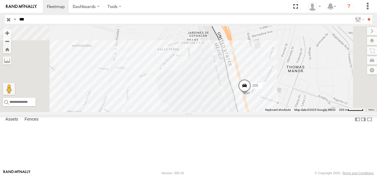
drag, startPoint x: 258, startPoint y: 84, endPoint x: 216, endPoint y: 107, distance: 47.5
click at [216, 107] on div "205 1213 015910001795205 AN538979 AN533101" at bounding box center [188, 69] width 377 height 86
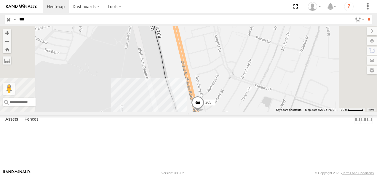
drag, startPoint x: 259, startPoint y: 120, endPoint x: 210, endPoint y: 47, distance: 87.8
click at [211, 49] on div "205 1213 015910001795205 AN538979 AN533101" at bounding box center [188, 69] width 377 height 86
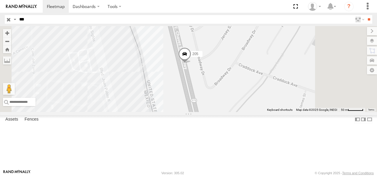
drag, startPoint x: 209, startPoint y: 44, endPoint x: 220, endPoint y: 79, distance: 36.8
click at [220, 79] on div "205 1213 015910001795205 AN538979 AN533101" at bounding box center [188, 69] width 377 height 86
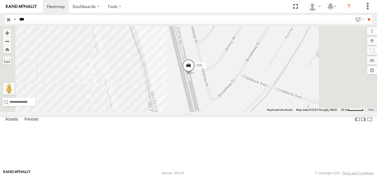
click at [0, 0] on div "205" at bounding box center [0, 0] width 0 height 0
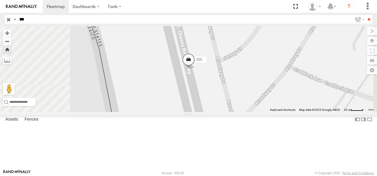
click at [9, 20] on input "button" at bounding box center [9, 19] width 8 height 9
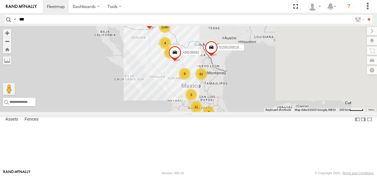
drag, startPoint x: 277, startPoint y: 82, endPoint x: 224, endPoint y: 83, distance: 52.8
click at [226, 83] on div "AN533249 015910001811580 F2771 1180 11 61 5 9 4 3 4 9 AN538662" at bounding box center [188, 69] width 377 height 86
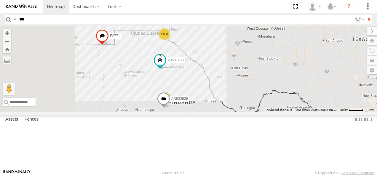
drag, startPoint x: 210, startPoint y: 66, endPoint x: 308, endPoint y: 88, distance: 100.4
click at [310, 87] on div "AN533249 015910001811580 F2771 ZJ531750 AN53026 1108 3 3 2 AN533926 AN531366 2" at bounding box center [188, 69] width 377 height 86
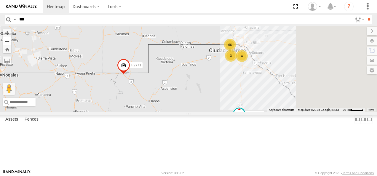
drag, startPoint x: 283, startPoint y: 67, endPoint x: 159, endPoint y: 44, distance: 125.7
click at [175, 46] on div "AN533249 015910001811580 F2771 ZJ531750 AN53026 AN533926 AN531366 66 4 3 3" at bounding box center [188, 69] width 377 height 86
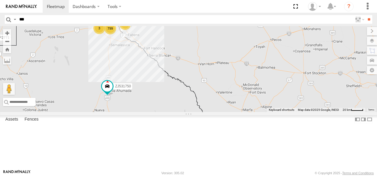
drag, startPoint x: 191, startPoint y: 52, endPoint x: 303, endPoint y: 82, distance: 115.9
click at [302, 82] on div "AN533249 015910001811580 F2771 ZJ531750 AN53026 AN533926 AN531366 66 799 3 3 12…" at bounding box center [188, 69] width 377 height 86
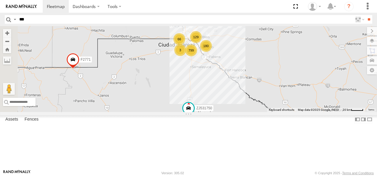
drag, startPoint x: 264, startPoint y: 76, endPoint x: 234, endPoint y: 70, distance: 30.1
click at [234, 70] on div "AN533249 015910001811580 F2771 ZJ531750 AN53026 AN533926 AN531366 66 799 3 3 12…" at bounding box center [188, 69] width 377 height 86
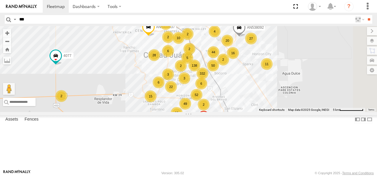
drag, startPoint x: 271, startPoint y: 65, endPoint x: 222, endPoint y: 67, distance: 49.3
click at [223, 67] on div "AN533249 015910001811580 F2771 ZJ531750 AN53026 AN533926 AN531366 AN5310637 407…" at bounding box center [188, 69] width 377 height 86
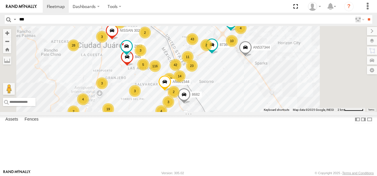
drag, startPoint x: 271, startPoint y: 101, endPoint x: 233, endPoint y: 98, distance: 38.1
click at [238, 99] on div "AN533249 015910001811580 F2771 ZJ531750 AN53026 AN533926 AN531366 AN5310637 407…" at bounding box center [188, 69] width 377 height 86
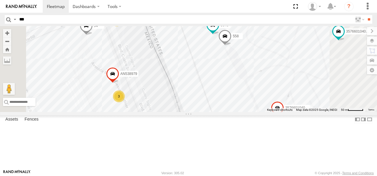
drag, startPoint x: 207, startPoint y: 67, endPoint x: 220, endPoint y: 76, distance: 16.0
click at [220, 76] on div "AN533249 015910001811580 F2771 ZJ531750 AN53026 AN533926 AN531366 AN5310637 407…" at bounding box center [188, 69] width 377 height 86
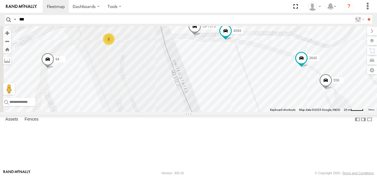
drag, startPoint x: 208, startPoint y: 64, endPoint x: 235, endPoint y: 108, distance: 51.7
click at [235, 108] on div "AN533249 015910001811580 F2771 ZJ531750 AN53026 AN533926 AN531366 AN5310637 407…" at bounding box center [188, 69] width 377 height 86
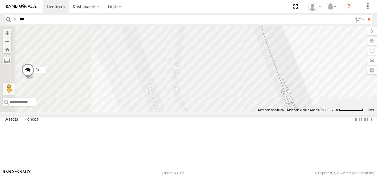
drag, startPoint x: 191, startPoint y: 88, endPoint x: 311, endPoint y: 117, distance: 123.2
click at [311, 112] on div "AN533249 015910001811580 F2771 ZJ531750 AN53026 AN533926 AN531366 AN5310637 407…" at bounding box center [188, 69] width 377 height 86
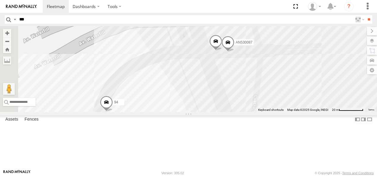
drag, startPoint x: 226, startPoint y: 143, endPoint x: 249, endPoint y: 92, distance: 56.4
click at [248, 93] on div "AN533249 015910001811580 F2771 ZJ531750 AN53026 AN533926 AN531366 AN5310637 407…" at bounding box center [188, 69] width 377 height 86
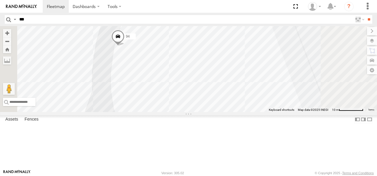
drag, startPoint x: 234, startPoint y: 57, endPoint x: 243, endPoint y: 109, distance: 52.6
click at [243, 107] on div "AN533249 015910001811580 F2771 ZJ531750 AN53026 AN533926 AN531366 AN5310637 407…" at bounding box center [188, 69] width 377 height 86
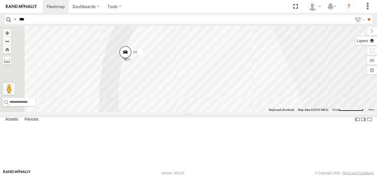
click at [374, 42] on label at bounding box center [366, 41] width 22 height 8
click at [0, 0] on span "Basemaps" at bounding box center [0, 0] width 0 height 0
click at [0, 0] on span "Satellite" at bounding box center [0, 0] width 0 height 0
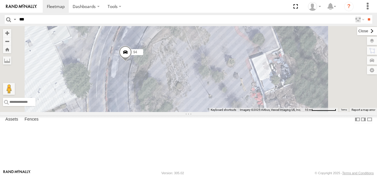
click at [357, 31] on label at bounding box center [367, 31] width 20 height 8
drag, startPoint x: 226, startPoint y: 80, endPoint x: 226, endPoint y: 91, distance: 11.0
click at [226, 91] on div "AN533249 015910001811580 F2771 ZJ531750 AN53026 AN533926 AN531366 AN5310637 407…" at bounding box center [188, 69] width 377 height 86
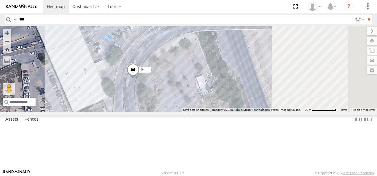
drag, startPoint x: 312, startPoint y: 101, endPoint x: 256, endPoint y: 105, distance: 56.1
click at [258, 107] on div "AN533249 015910001811580 F2771 ZJ531750 AN53026 AN533926 AN531366 AN5310637 407…" at bounding box center [188, 69] width 377 height 86
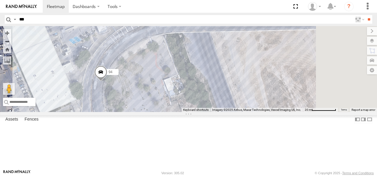
drag, startPoint x: 317, startPoint y: 90, endPoint x: 298, endPoint y: 95, distance: 19.6
click at [298, 95] on div "AN533249 015910001811580 F2771 ZJ531750 AN53026 AN533926 AN531366 AN5310637 407…" at bounding box center [188, 69] width 377 height 86
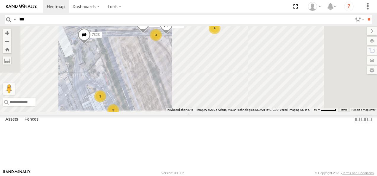
drag, startPoint x: 238, startPoint y: 102, endPoint x: 181, endPoint y: 85, distance: 59.4
click at [181, 85] on div "7323 94 4 3 3 3 3736" at bounding box center [188, 69] width 377 height 86
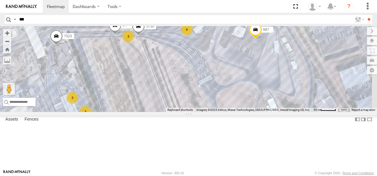
drag, startPoint x: 225, startPoint y: 96, endPoint x: 202, endPoint y: 99, distance: 22.7
click at [202, 99] on div "7323 94 4 3 3 3 3736 357660104096649 4000 687 AN48162" at bounding box center [188, 69] width 377 height 86
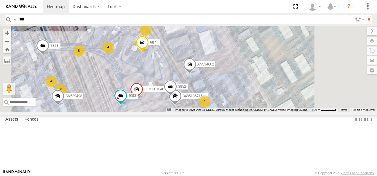
drag, startPoint x: 256, startPoint y: 83, endPoint x: 202, endPoint y: 81, distance: 54.0
click at [204, 81] on div "7323 357660104096649 4093 AN539498 687 AN534662 4 3 4 4 5 34851867152C ANBUSCAR…" at bounding box center [188, 69] width 377 height 86
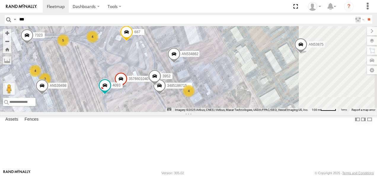
drag, startPoint x: 235, startPoint y: 94, endPoint x: 208, endPoint y: 70, distance: 36.1
click at [208, 70] on div "7323 357660104096649 4093 AN539498 687 AN534662 4 3 4 4 5 34851867152C ANBUSCAR…" at bounding box center [188, 69] width 377 height 86
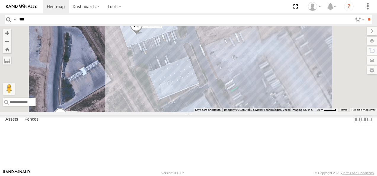
drag, startPoint x: 218, startPoint y: 70, endPoint x: 216, endPoint y: 94, distance: 23.9
click at [216, 94] on div "7323 357660104096649 4093 AN539498 687 AN534662 34851867152C ANBUSCAR 552 3952 …" at bounding box center [188, 69] width 377 height 86
